Goal: Transaction & Acquisition: Purchase product/service

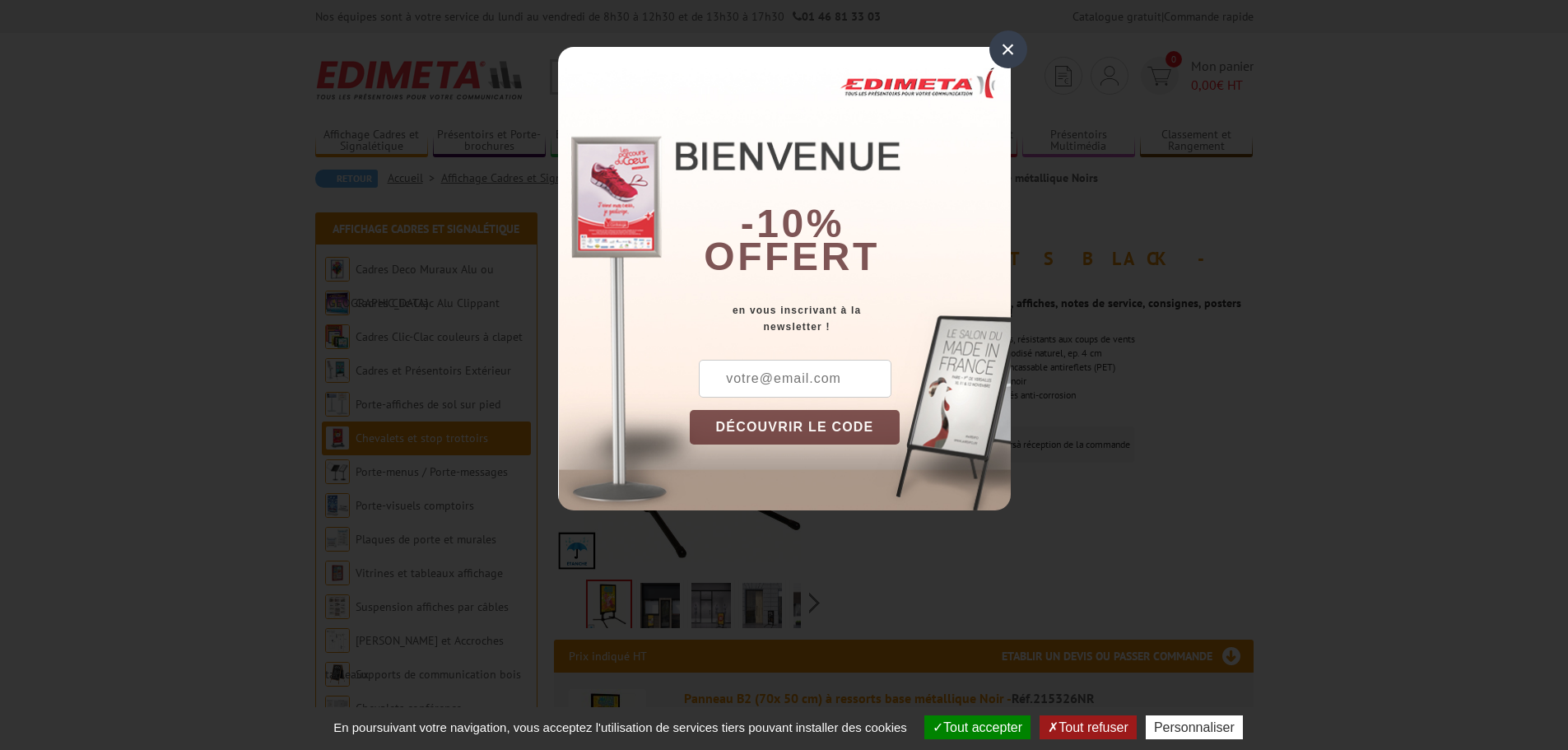
click at [1007, 42] on div "×" at bounding box center [1008, 50] width 38 height 38
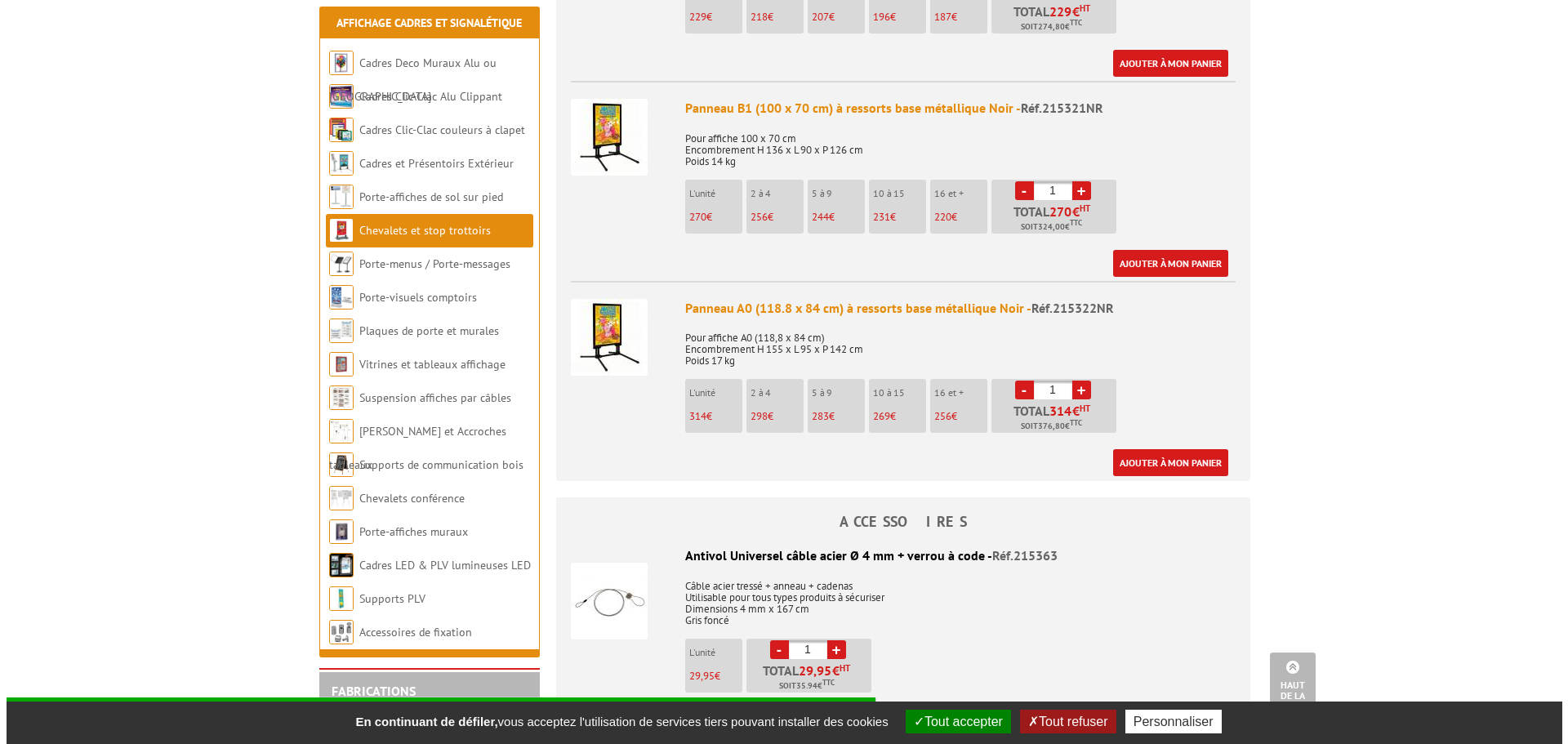
scroll to position [1061, 0]
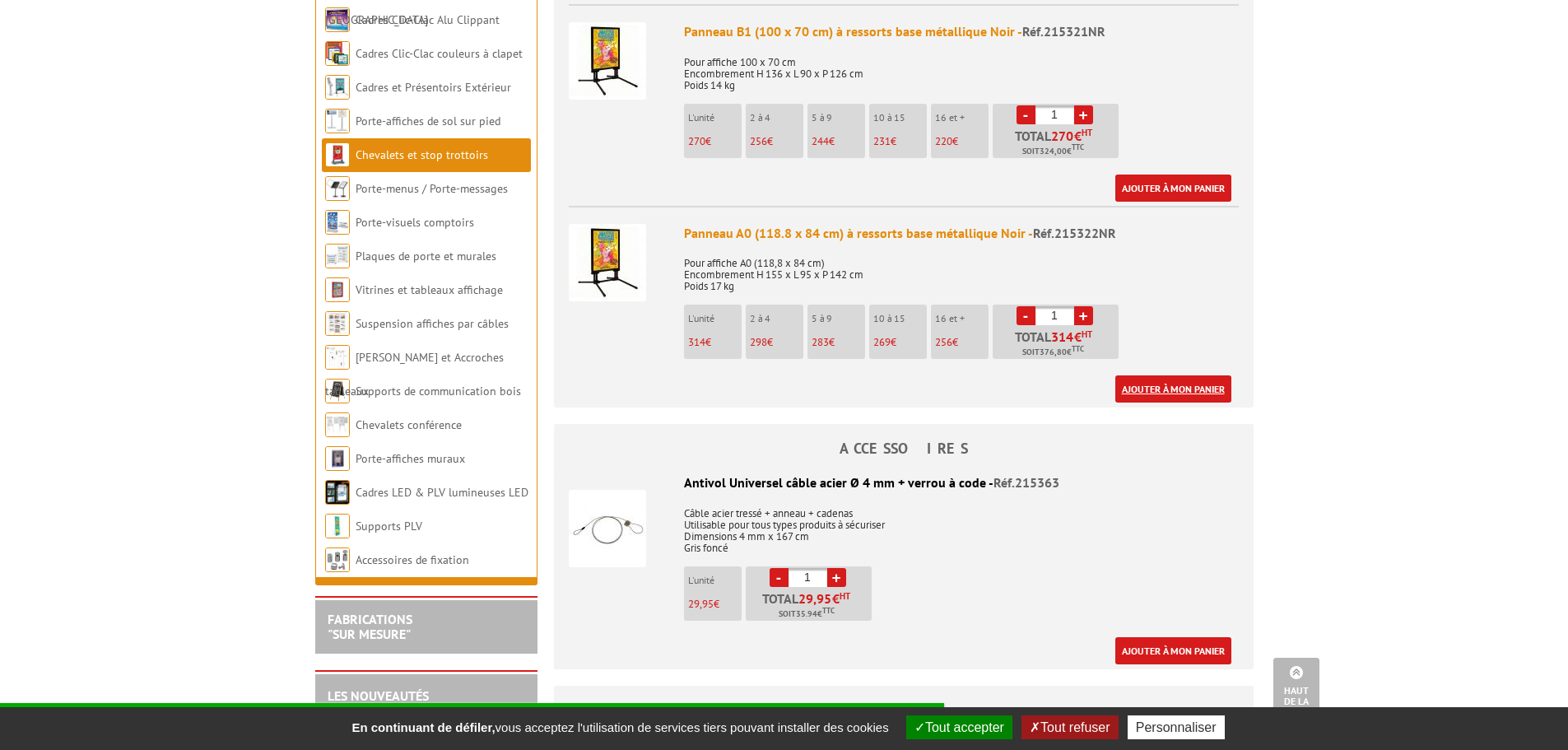
click at [1186, 375] on link "Ajouter à mon panier" at bounding box center [1173, 389] width 116 height 27
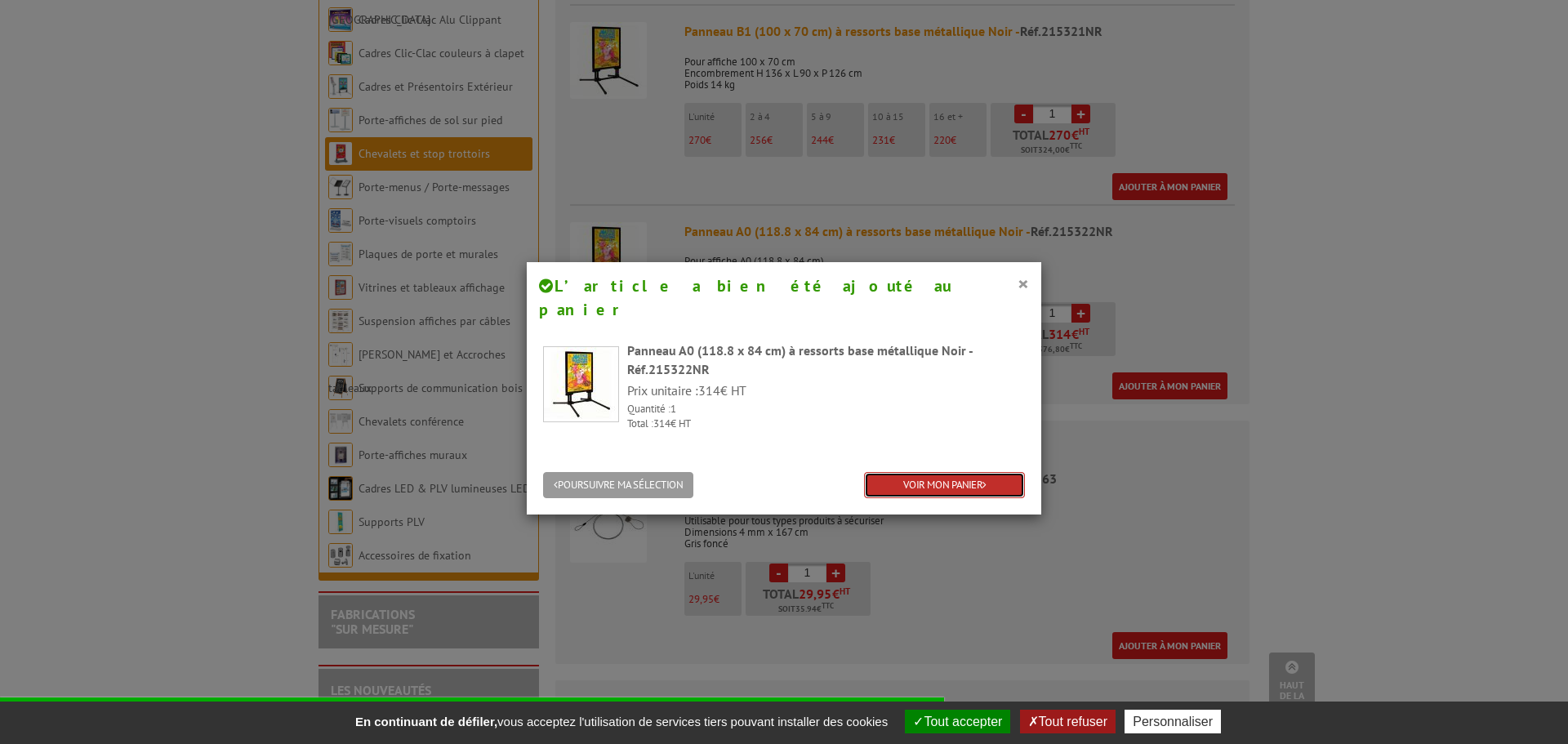
click at [954, 472] on link "VOIR MON PANIER" at bounding box center [945, 486] width 161 height 27
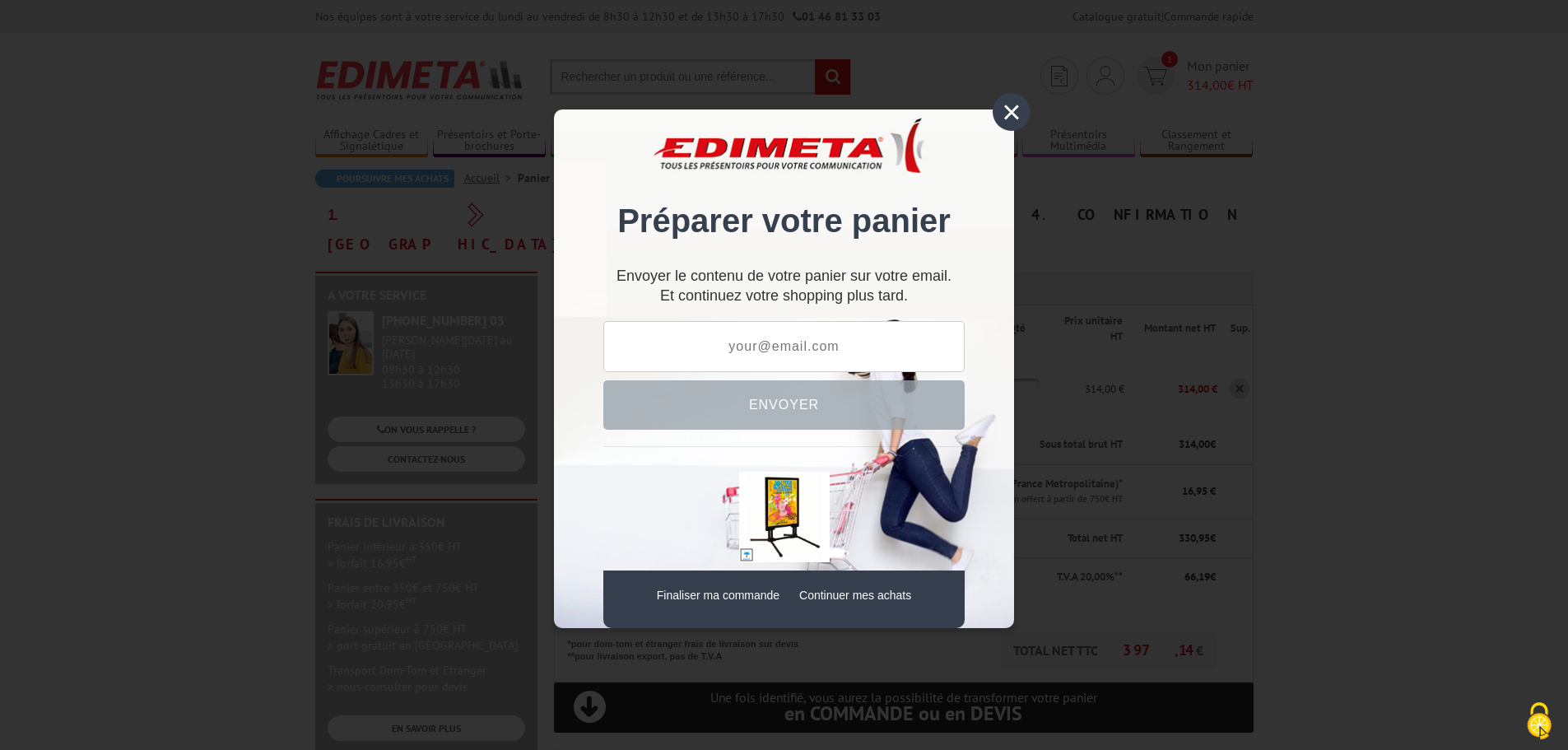
click at [1015, 101] on div "×" at bounding box center [1012, 112] width 38 height 38
